Goal: Task Accomplishment & Management: Use online tool/utility

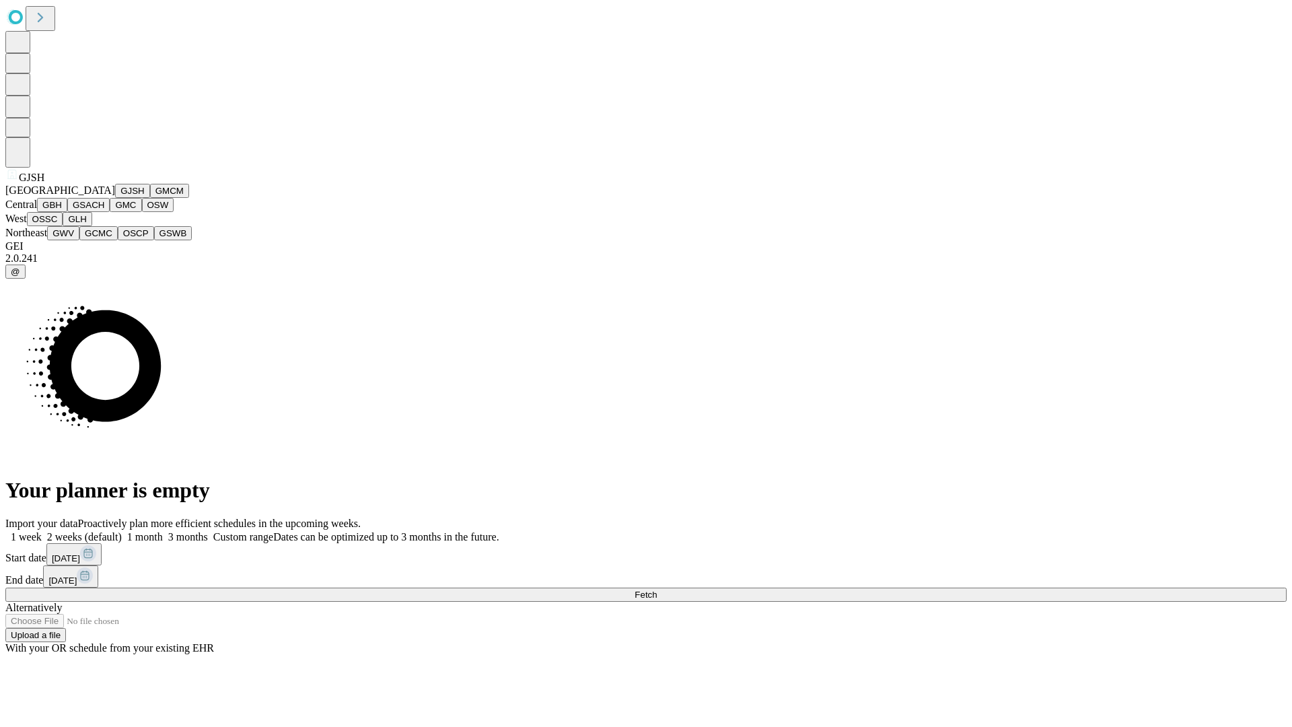
click at [115, 198] on button "GJSH" at bounding box center [132, 191] width 35 height 14
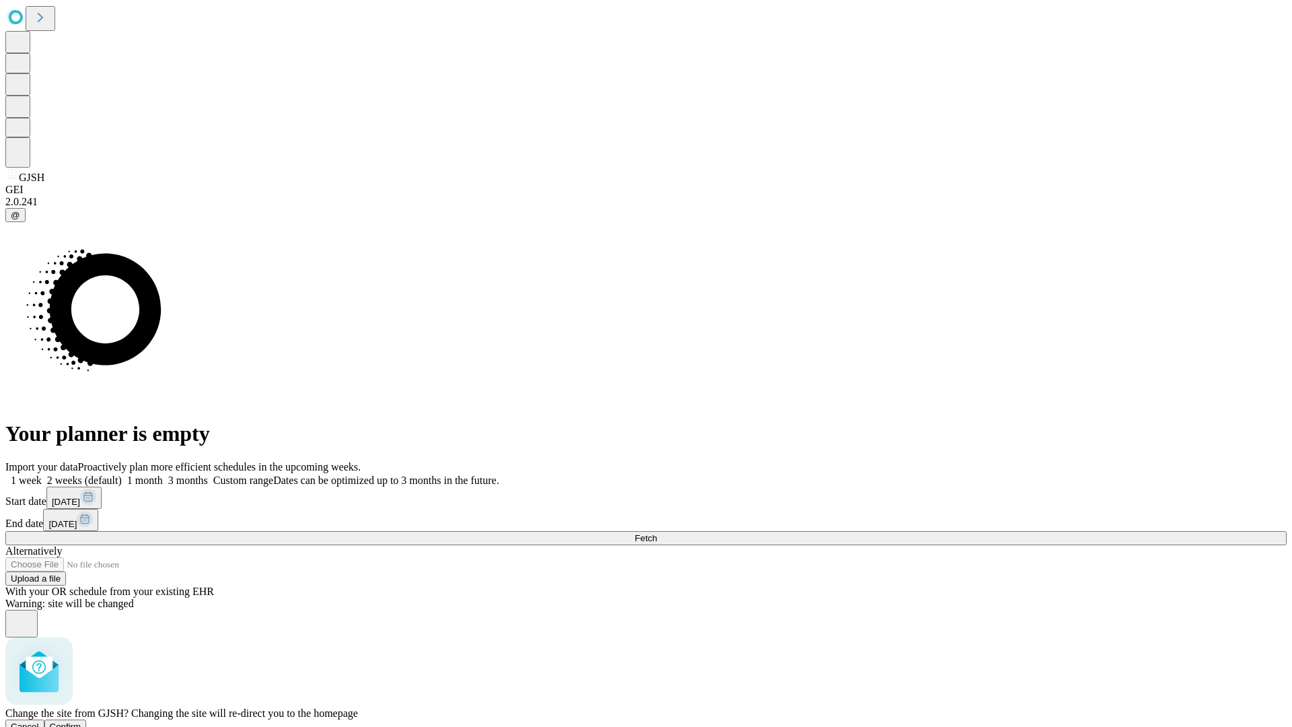
click at [81, 722] on span "Confirm" at bounding box center [66, 727] width 32 height 10
click at [163, 475] on label "1 month" at bounding box center [142, 480] width 41 height 11
click at [657, 533] on span "Fetch" at bounding box center [646, 538] width 22 height 10
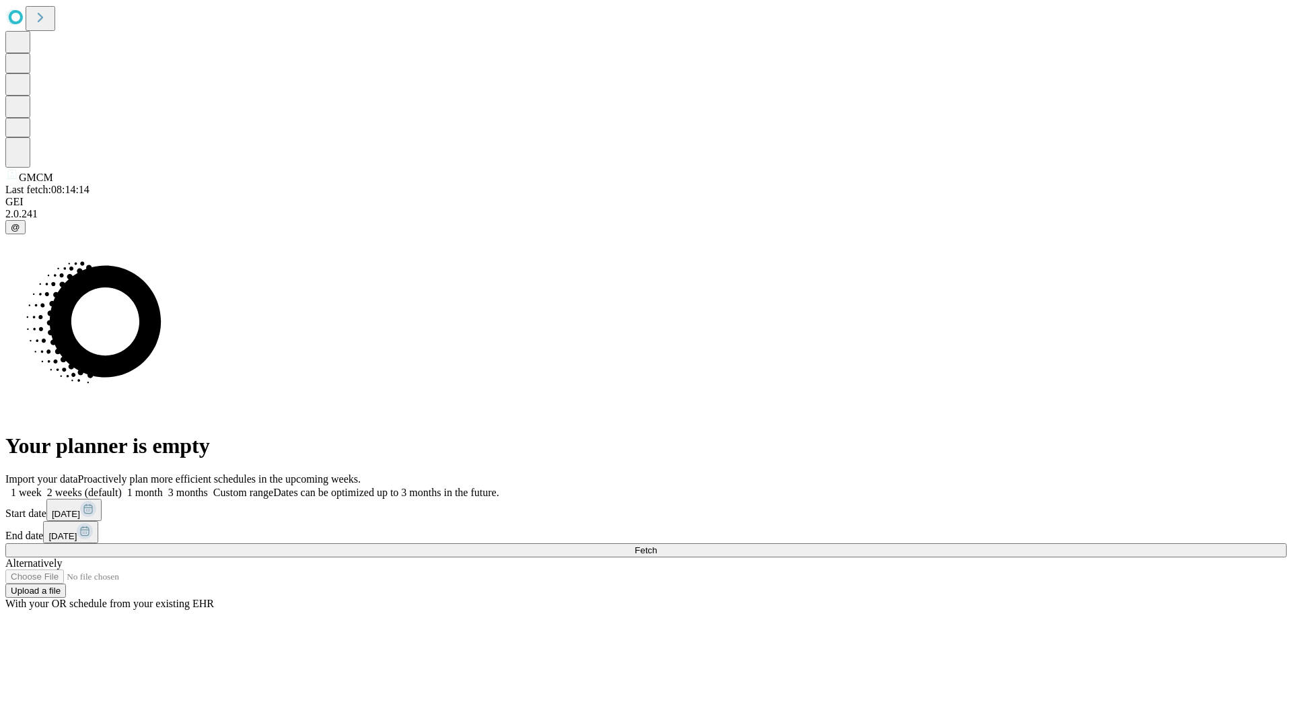
click at [657, 545] on span "Fetch" at bounding box center [646, 550] width 22 height 10
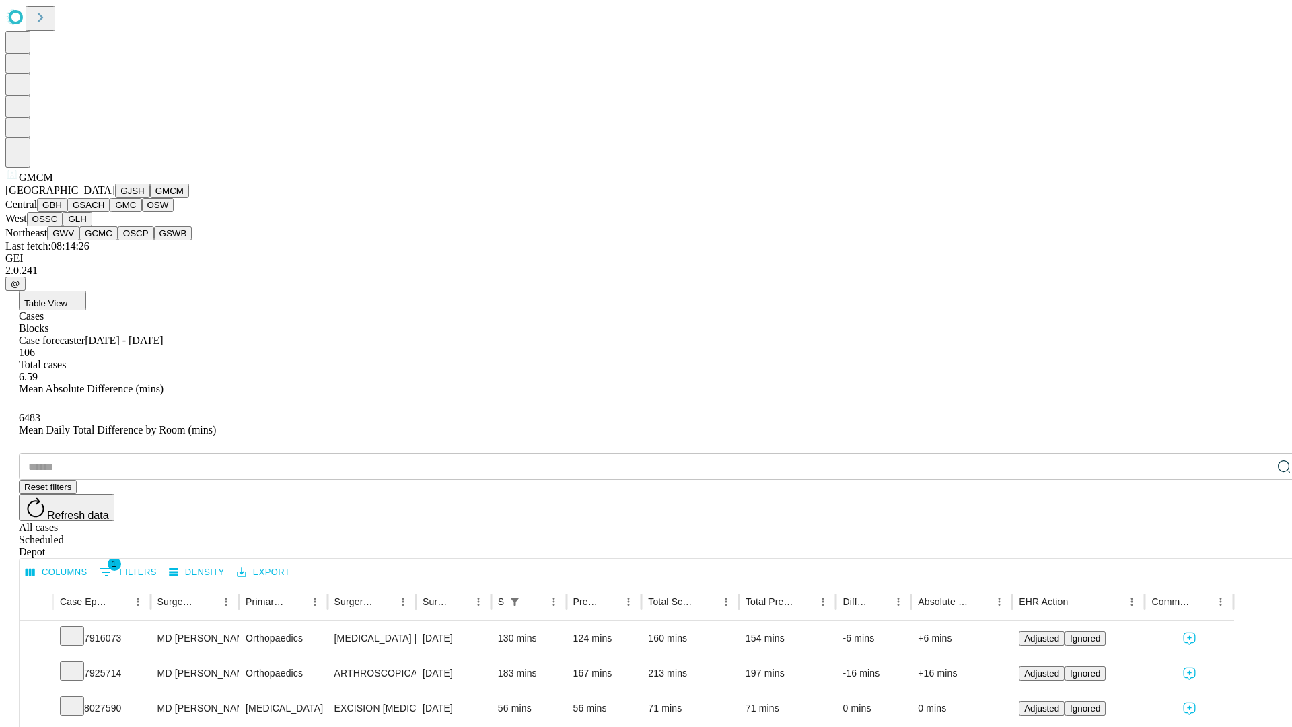
click at [67, 212] on button "GBH" at bounding box center [52, 205] width 30 height 14
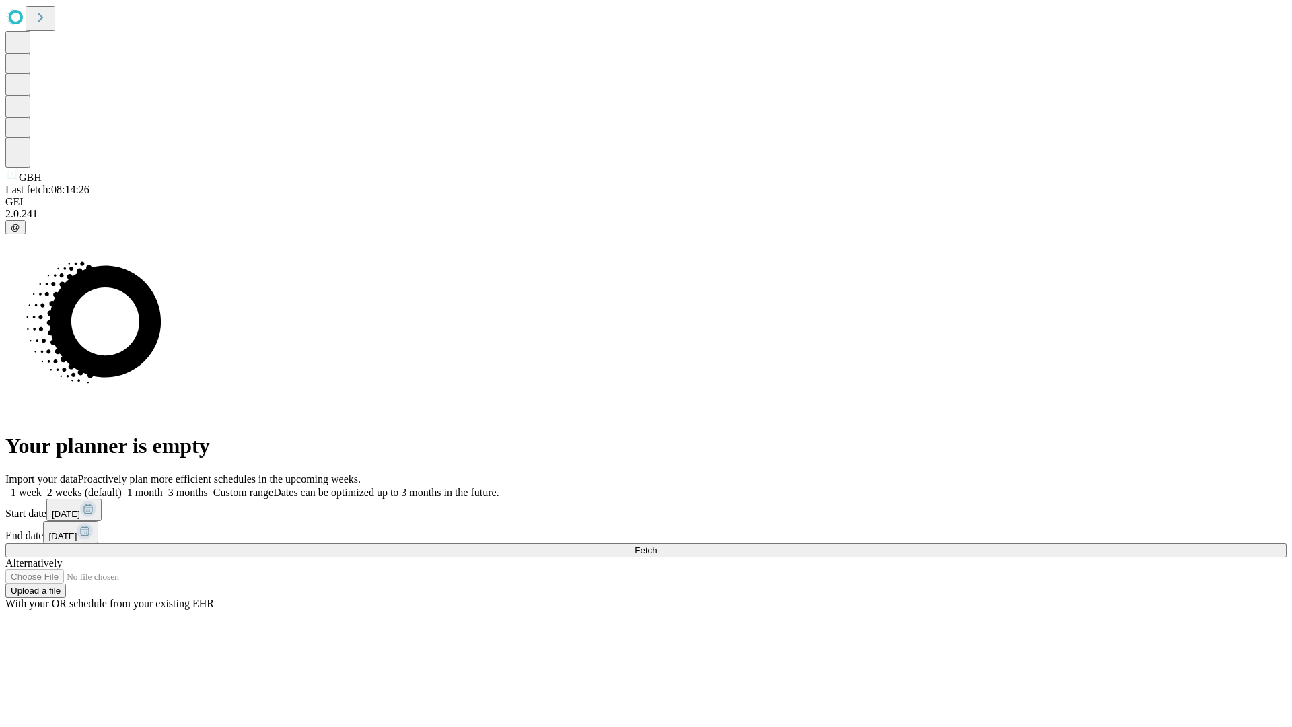
click at [163, 487] on label "1 month" at bounding box center [142, 492] width 41 height 11
click at [657, 545] on span "Fetch" at bounding box center [646, 550] width 22 height 10
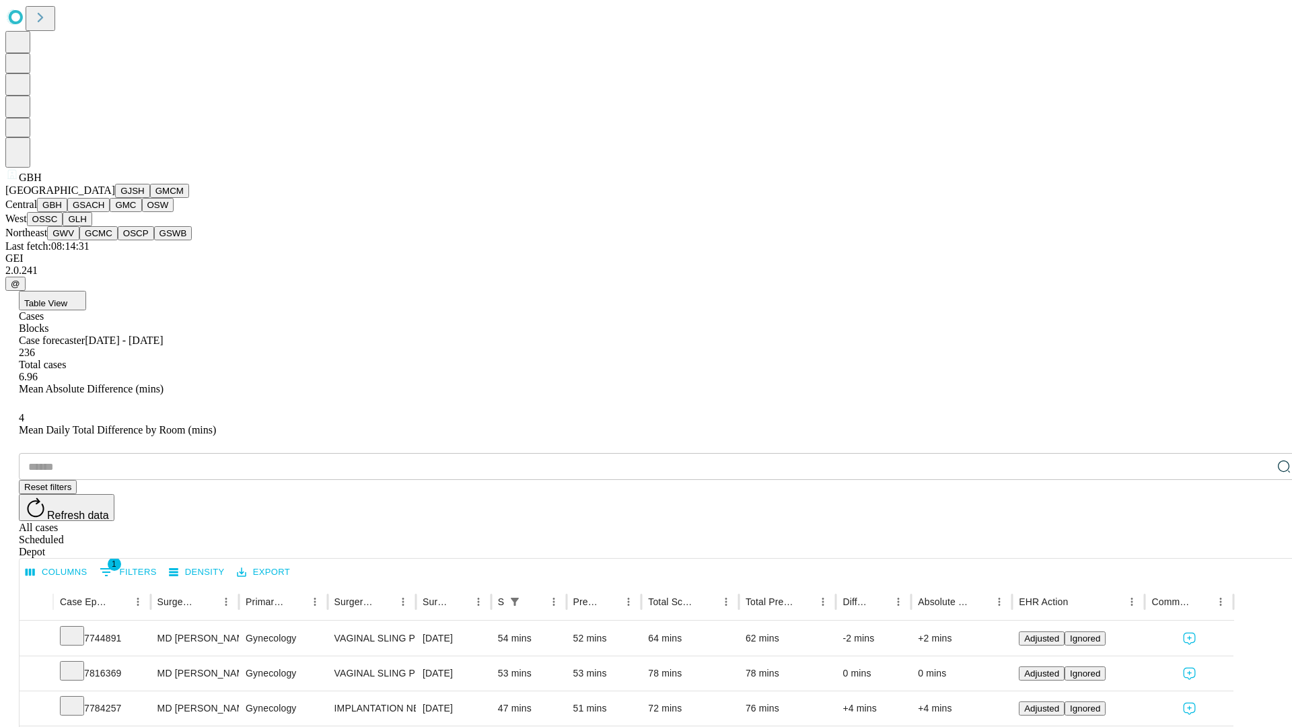
click at [104, 212] on button "GSACH" at bounding box center [88, 205] width 42 height 14
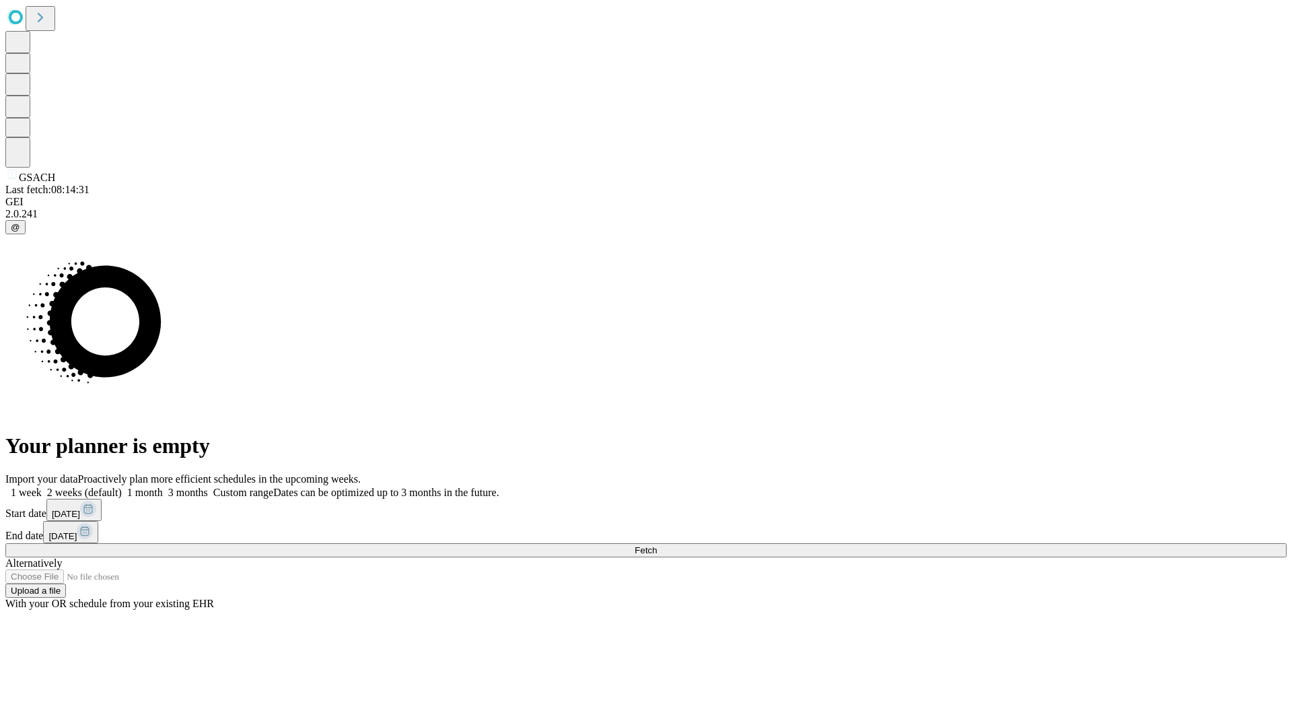
click at [657, 545] on span "Fetch" at bounding box center [646, 550] width 22 height 10
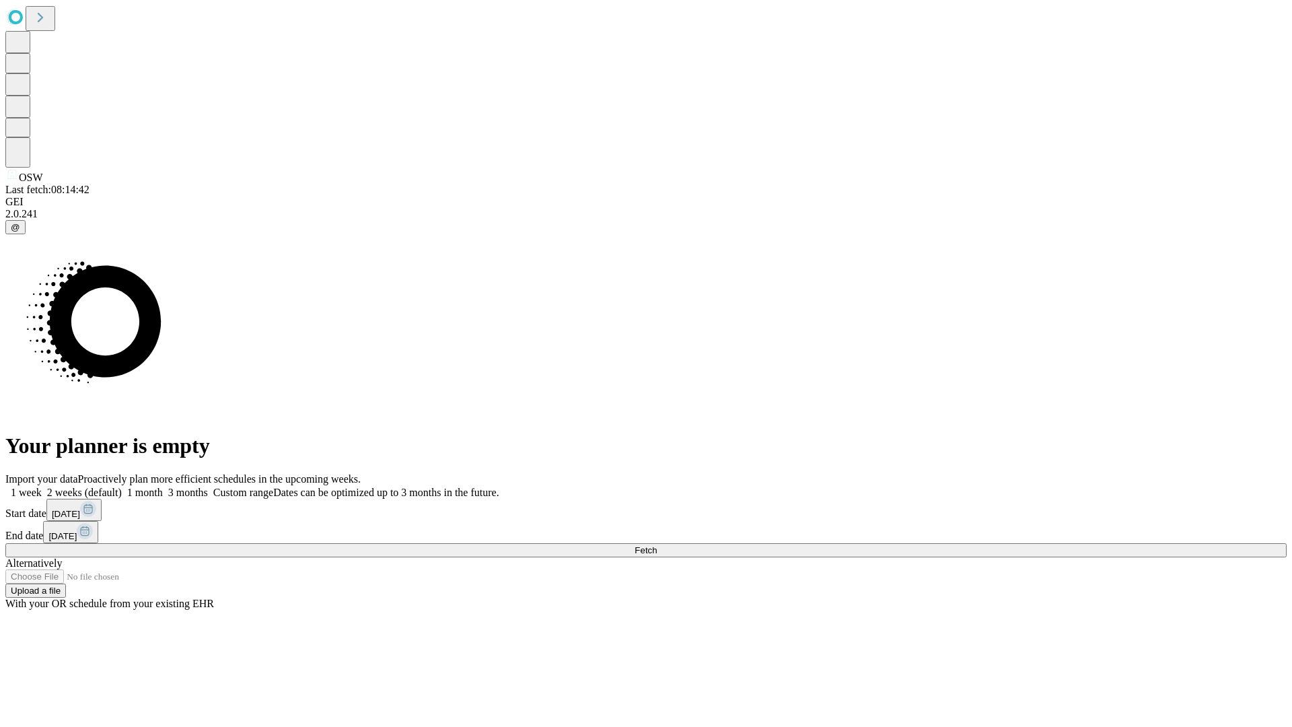
click at [163, 487] on label "1 month" at bounding box center [142, 492] width 41 height 11
click at [657, 545] on span "Fetch" at bounding box center [646, 550] width 22 height 10
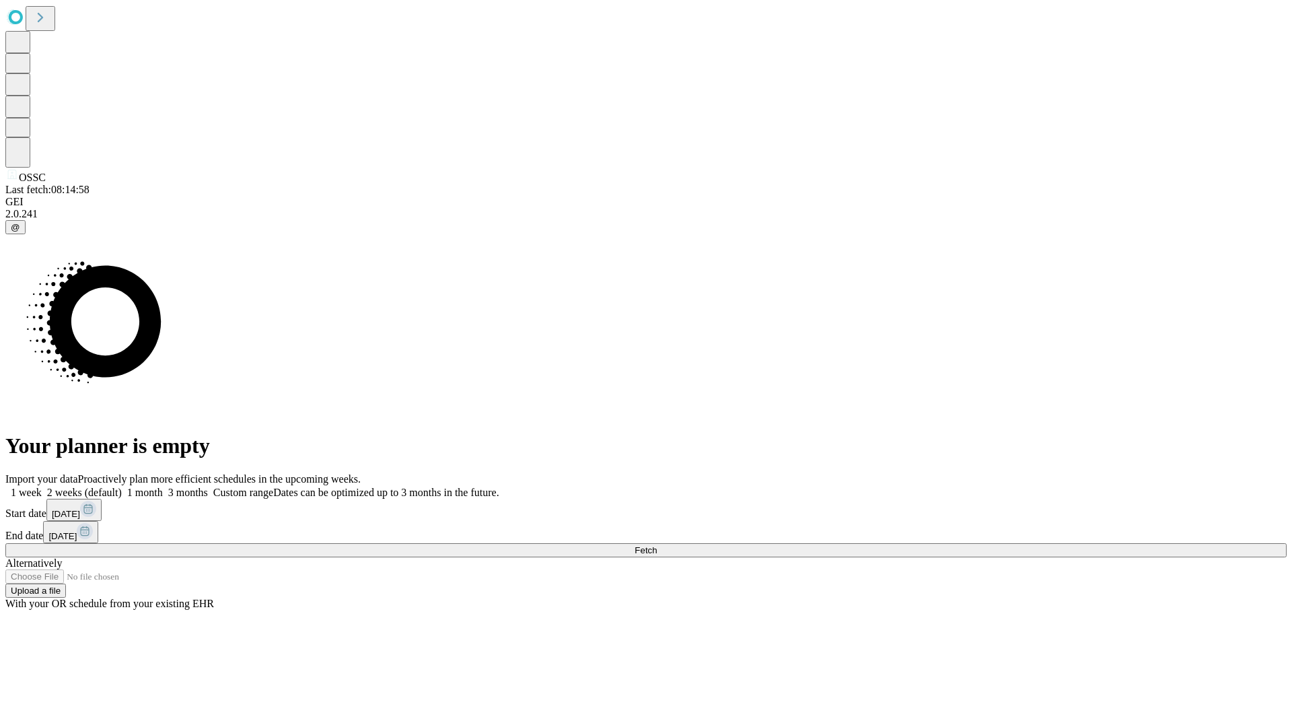
click at [163, 487] on label "1 month" at bounding box center [142, 492] width 41 height 11
click at [657, 545] on span "Fetch" at bounding box center [646, 550] width 22 height 10
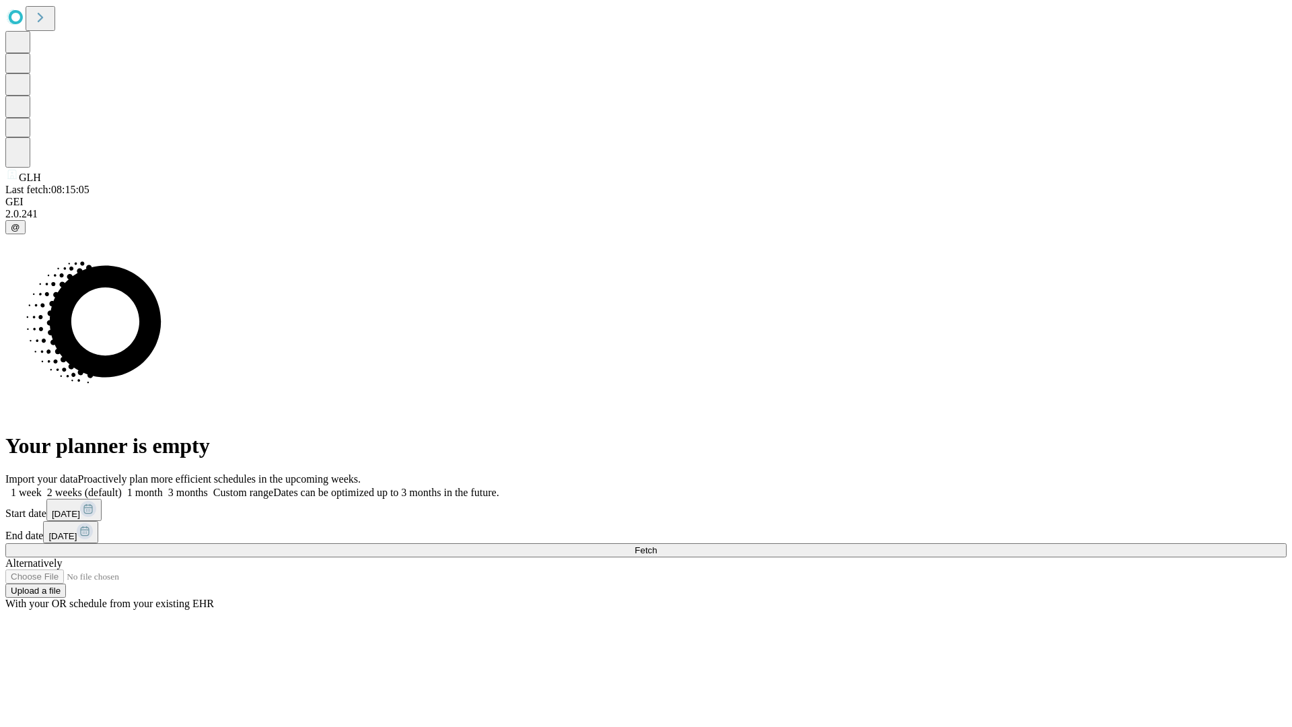
click at [163, 487] on label "1 month" at bounding box center [142, 492] width 41 height 11
click at [657, 545] on span "Fetch" at bounding box center [646, 550] width 22 height 10
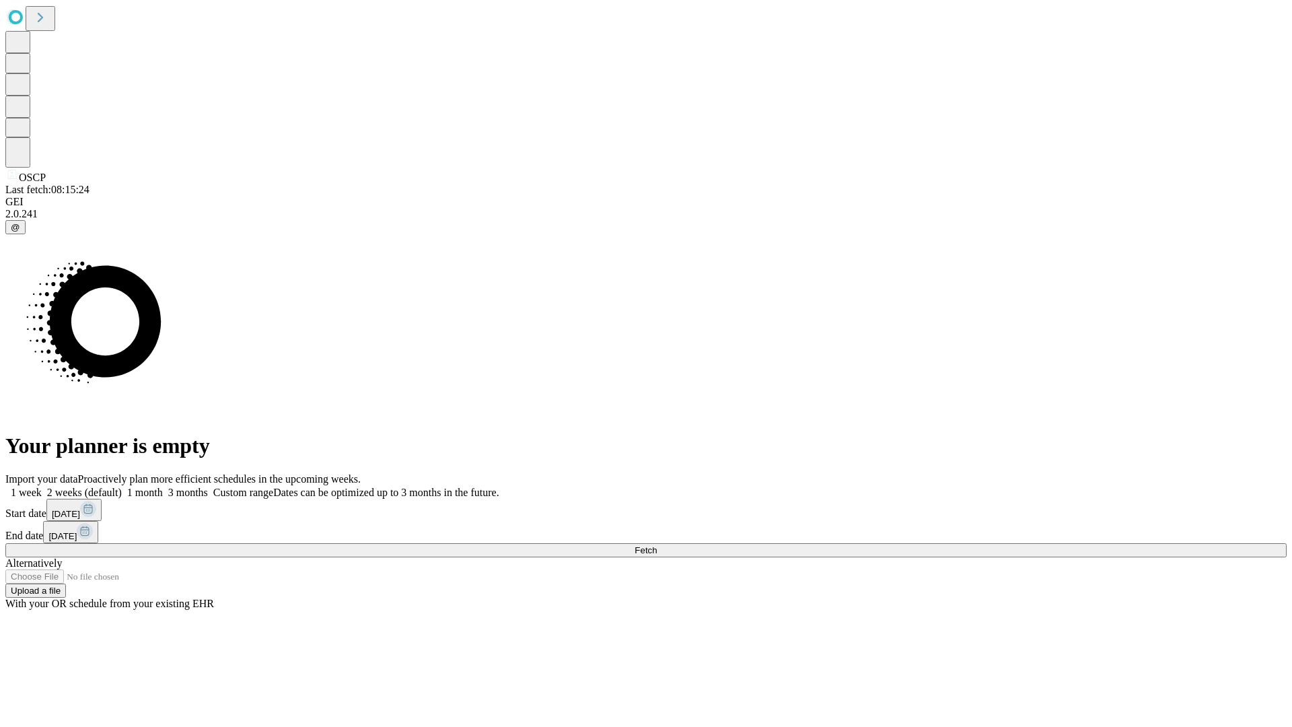
click at [657, 545] on span "Fetch" at bounding box center [646, 550] width 22 height 10
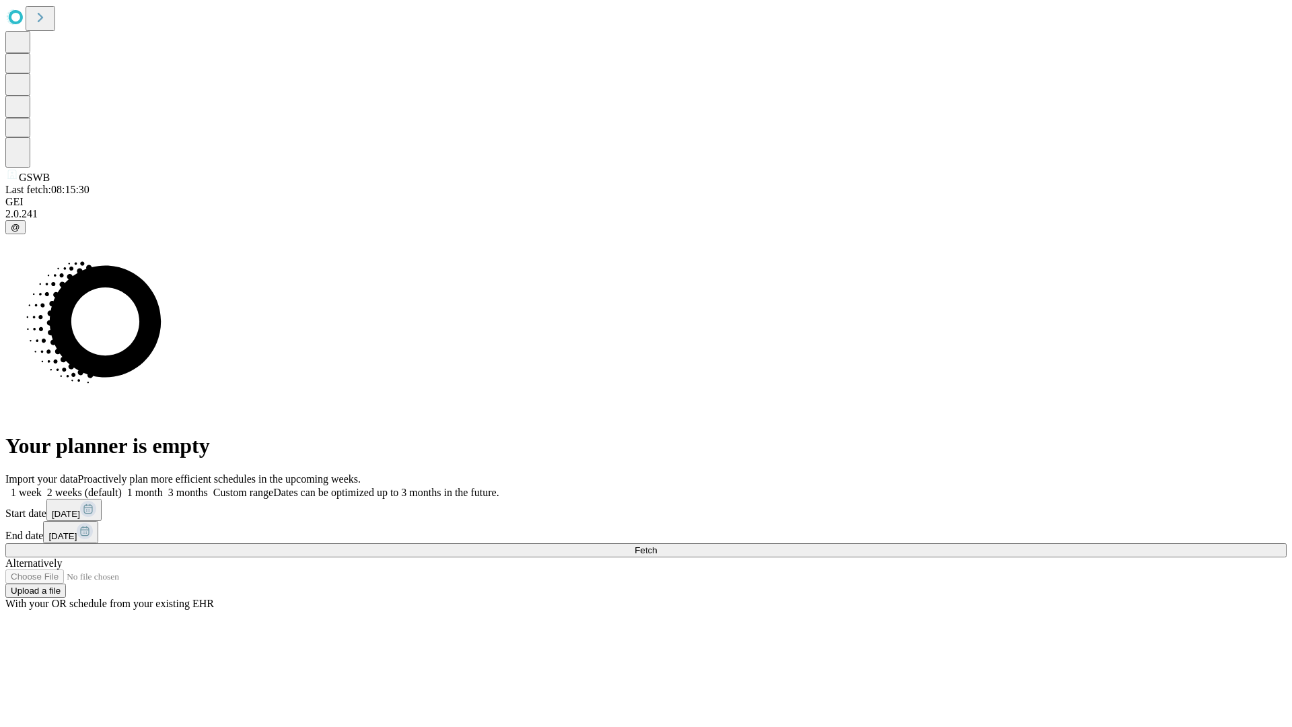
click at [163, 487] on label "1 month" at bounding box center [142, 492] width 41 height 11
click at [657, 545] on span "Fetch" at bounding box center [646, 550] width 22 height 10
